Goal: Information Seeking & Learning: Learn about a topic

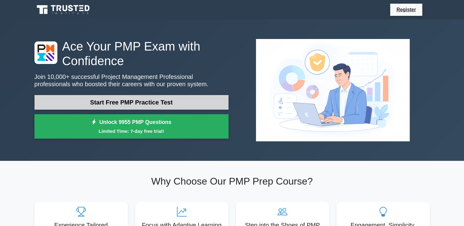
click at [174, 108] on link "Start Free PMP Practice Test" at bounding box center [131, 102] width 194 height 15
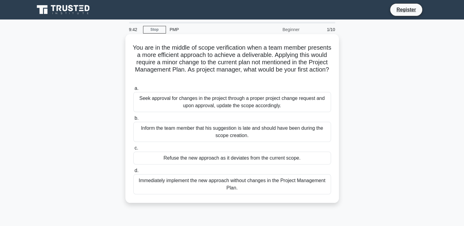
scroll to position [2, 0]
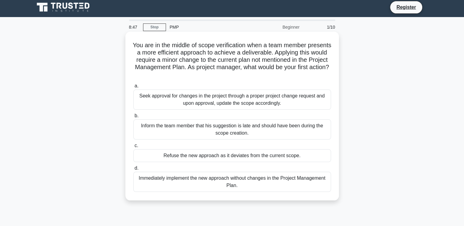
click at [236, 108] on div "Seek approval for changes in the project through a proper project change reques…" at bounding box center [231, 100] width 197 height 20
click at [133, 88] on input "a. Seek approval for changes in the project through a proper project change req…" at bounding box center [133, 86] width 0 height 4
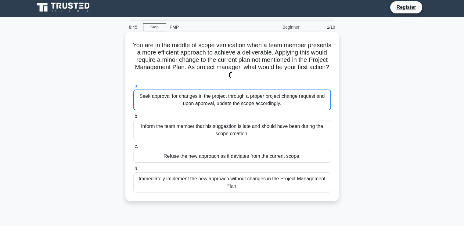
scroll to position [0, 0]
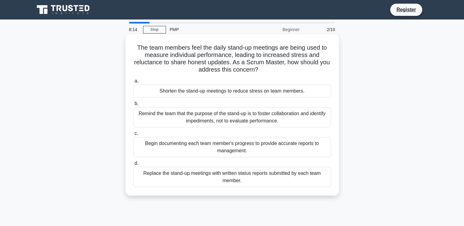
click at [247, 120] on div "Remind the team that the purpose of the stand-up is to foster collaboration and…" at bounding box center [231, 117] width 197 height 20
click at [133, 106] on input "b. Remind the team that the purpose of the stand-up is to foster collaboration …" at bounding box center [133, 104] width 0 height 4
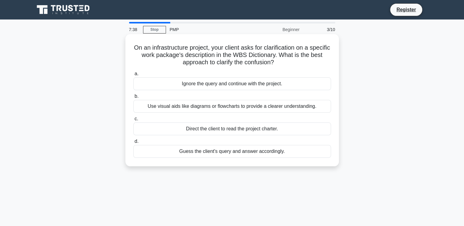
click at [216, 105] on div "Use visual aids like diagrams or flowcharts to provide a clearer understanding." at bounding box center [231, 106] width 197 height 13
click at [133, 98] on input "b. Use visual aids like diagrams or flowcharts to provide a clearer understandi…" at bounding box center [133, 96] width 0 height 4
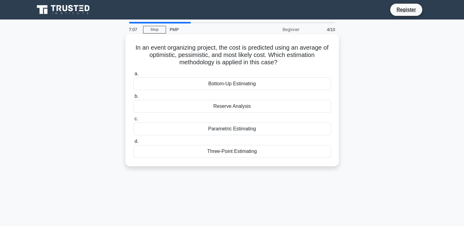
click at [230, 108] on div "Reserve Analysis" at bounding box center [231, 106] width 197 height 13
click at [133, 98] on input "b. Reserve Analysis" at bounding box center [133, 96] width 0 height 4
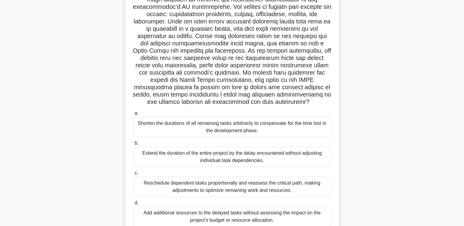
scroll to position [57, 0]
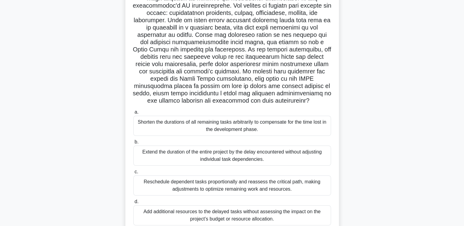
click at [226, 155] on div "Extend the duration of the entire project by the delay encountered without adju…" at bounding box center [231, 156] width 197 height 20
click at [133, 144] on input "b. Extend the duration of the entire project by the delay encountered without a…" at bounding box center [133, 142] width 0 height 4
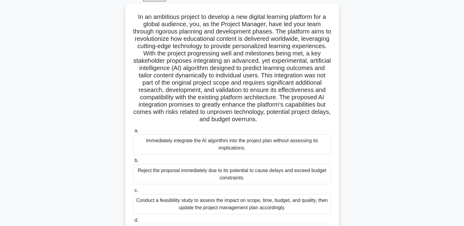
scroll to position [0, 0]
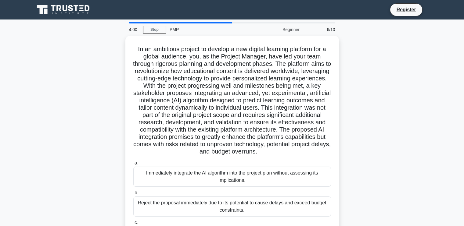
click at [399, 80] on div ".spinner_0XTQ{transform-origin:center;animation:spinner_y6GP .75s linear infini…" at bounding box center [232, 164] width 402 height 257
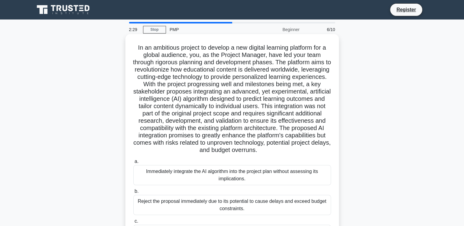
scroll to position [69, 0]
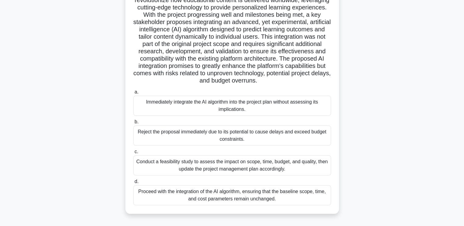
drag, startPoint x: 178, startPoint y: 117, endPoint x: 196, endPoint y: 109, distance: 20.1
click at [196, 109] on div "a. Immediately integrate the AI algorithm into the project plan without assessi…" at bounding box center [232, 146] width 205 height 119
click at [196, 109] on div "Immediately integrate the AI algorithm into the project plan without assessing …" at bounding box center [231, 106] width 197 height 20
click at [133, 94] on input "a. Immediately integrate the AI algorithm into the project plan without assessi…" at bounding box center [133, 92] width 0 height 4
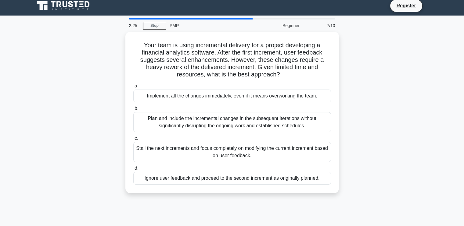
scroll to position [0, 0]
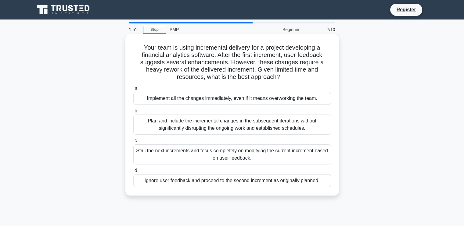
click at [247, 123] on div "Plan and include the incremental changes in the subsequent iterations without s…" at bounding box center [231, 125] width 197 height 20
click at [133, 113] on input "b. Plan and include the incremental changes in the subsequent iterations withou…" at bounding box center [133, 111] width 0 height 4
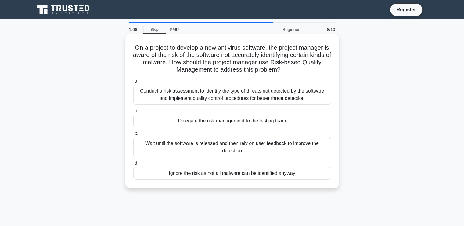
click at [229, 100] on div "Conduct a risk assessment to identify the type of threats not detected by the s…" at bounding box center [231, 95] width 197 height 20
click at [133, 83] on input "a. Conduct a risk assessment to identify the type of threats not detected by th…" at bounding box center [133, 81] width 0 height 4
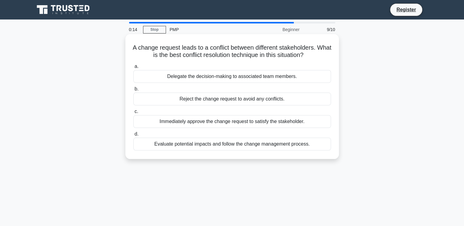
click at [237, 78] on div "Delegate the decision-making to associated team members." at bounding box center [231, 76] width 197 height 13
click at [133, 69] on input "a. Delegate the decision-making to associated team members." at bounding box center [133, 67] width 0 height 4
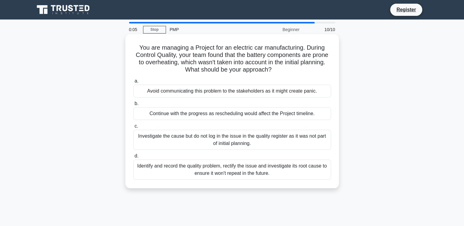
click at [204, 117] on div "Continue with the progress as rescheduling would affect the Project timeline." at bounding box center [231, 113] width 197 height 13
click at [133, 106] on input "b. Continue with the progress as rescheduling would affect the Project timeline." at bounding box center [133, 104] width 0 height 4
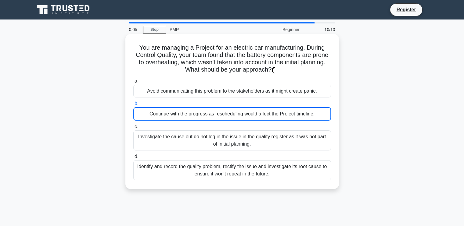
click at [204, 117] on div "Continue with the progress as rescheduling would affect the Project timeline." at bounding box center [231, 113] width 197 height 13
click at [133, 106] on input "b. Continue with the progress as rescheduling would affect the Project timeline." at bounding box center [133, 104] width 0 height 4
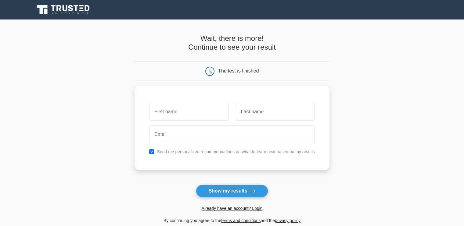
click at [363, 121] on main "Wait, there is more! Continue to see your result The test is finished and the" at bounding box center [232, 129] width 464 height 219
click at [159, 112] on input "text" at bounding box center [188, 110] width 79 height 18
type input "yusra"
click at [246, 108] on input "text" at bounding box center [275, 110] width 79 height 18
type input "haidar"
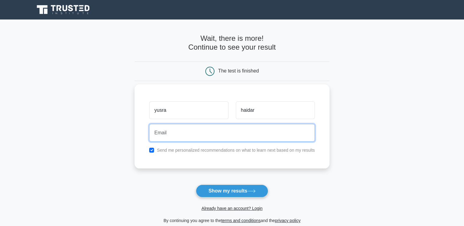
click at [216, 133] on input "email" at bounding box center [231, 133] width 165 height 18
type input "yusrahaidar4@gmail.com"
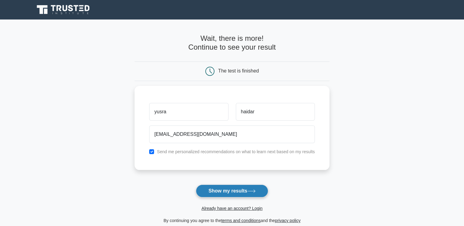
click at [238, 192] on button "Show my results" at bounding box center [232, 191] width 72 height 13
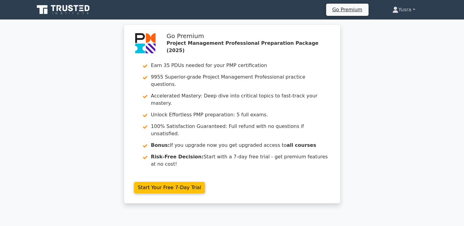
click at [412, 9] on link "Yusra" at bounding box center [403, 10] width 52 height 12
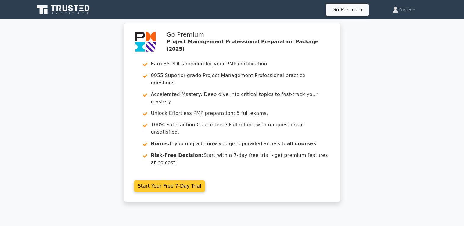
click at [183, 180] on link "Start Your Free 7-Day Trial" at bounding box center [169, 186] width 71 height 12
